Goal: Find specific page/section: Find specific page/section

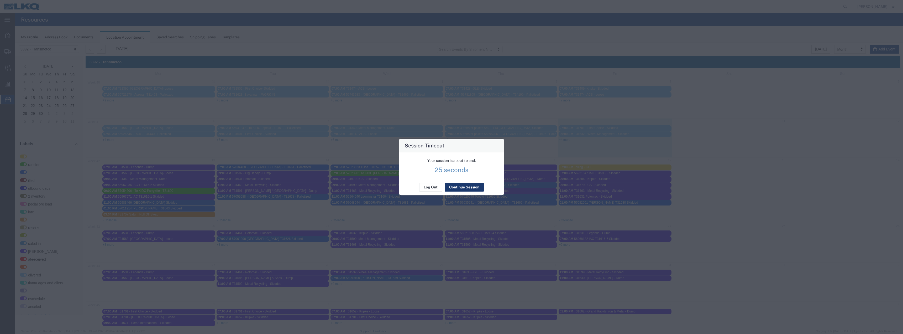
drag, startPoint x: 0, startPoint y: 0, endPoint x: 473, endPoint y: 187, distance: 509.0
click at [473, 187] on button "Continue Session" at bounding box center [464, 187] width 39 height 8
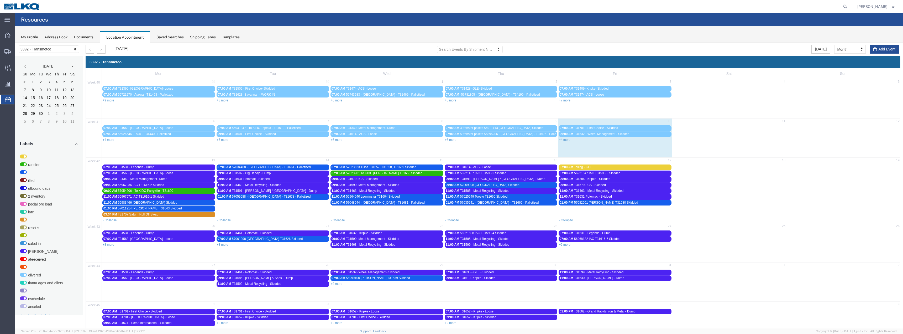
click at [564, 140] on link "+4 more" at bounding box center [565, 140] width 12 height 4
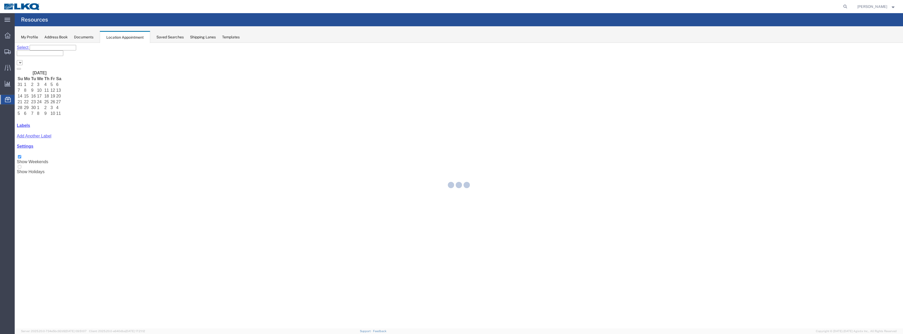
select select "28018"
